Goal: Obtain resource: Obtain resource

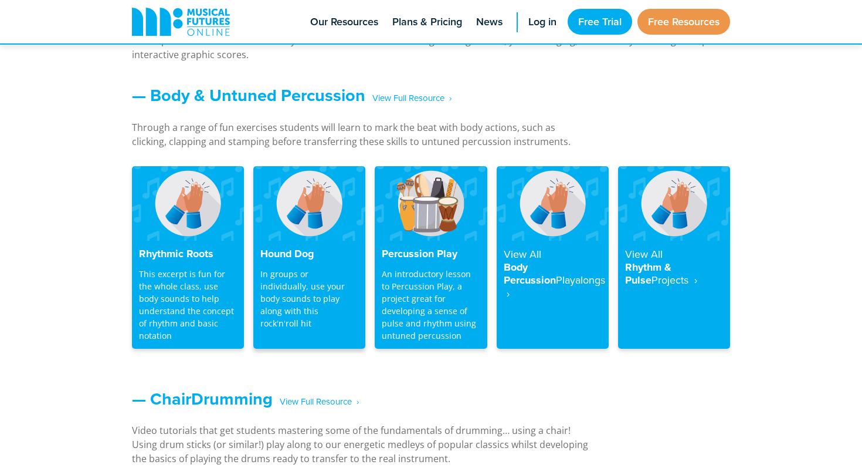
scroll to position [990, 0]
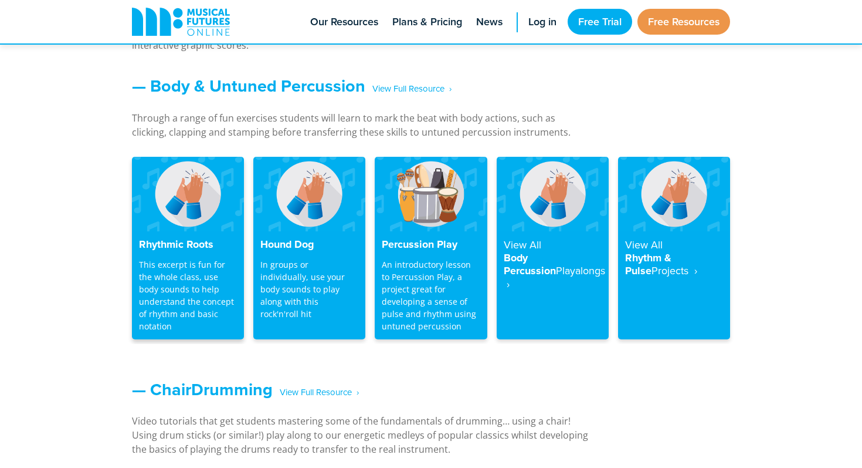
click at [194, 259] on p "This excerpt is fun for the whole class, use body sounds to help understand the…" at bounding box center [188, 295] width 98 height 74
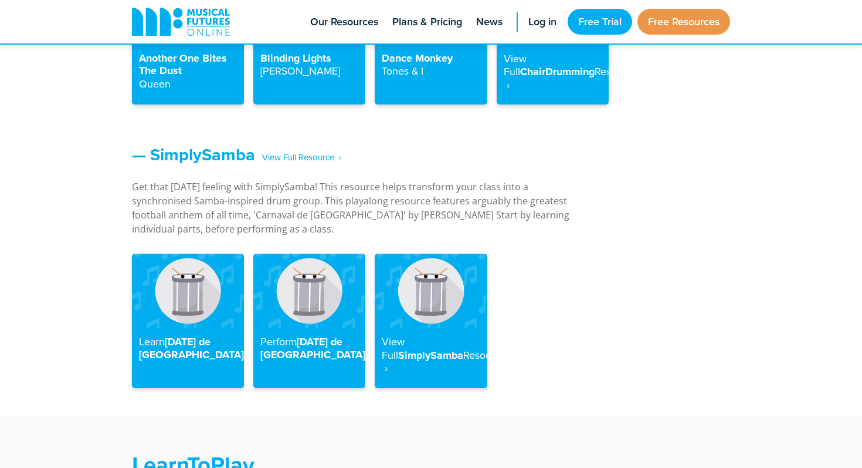
scroll to position [1503, 0]
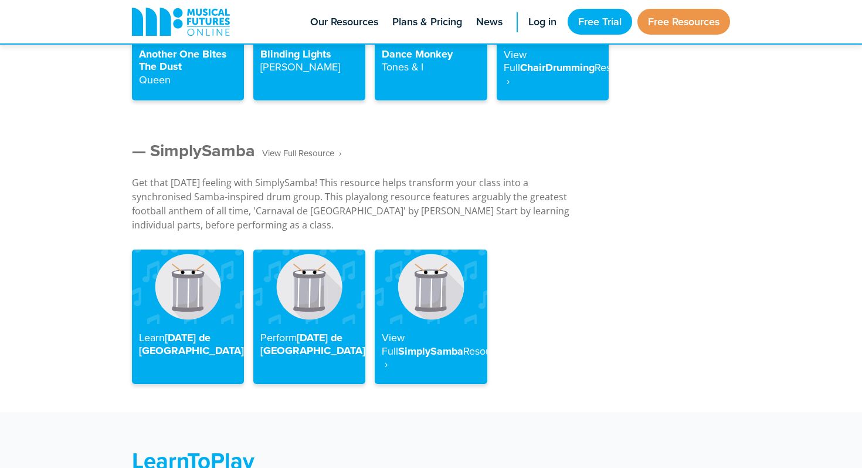
click at [205, 154] on link "— SimplySamba ‎ ‎ ‎ View Full Resource‎‏‏‎ ‎ ›" at bounding box center [236, 150] width 209 height 25
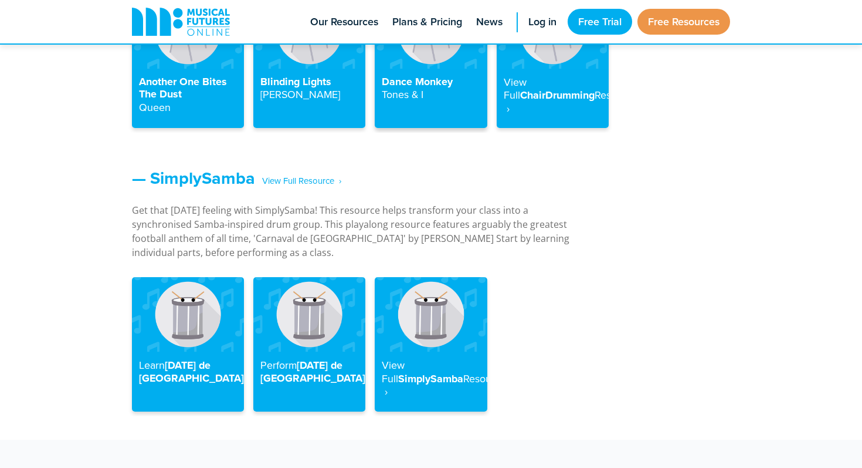
scroll to position [1512, 0]
